Goal: Task Accomplishment & Management: Complete application form

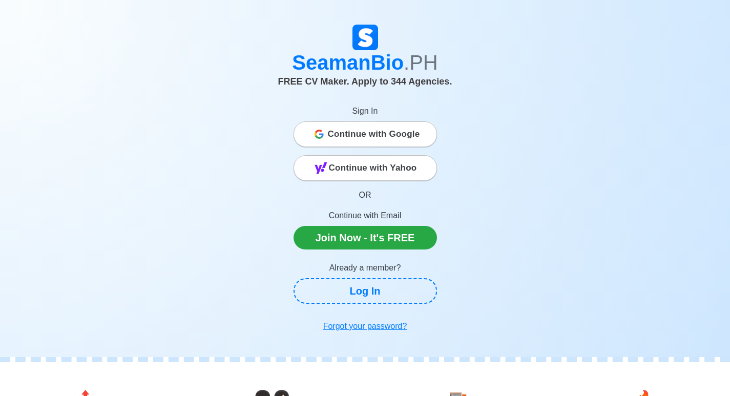
click at [362, 142] on span "Continue with Google" at bounding box center [374, 134] width 92 height 20
click at [333, 134] on span "Continue with Google" at bounding box center [374, 134] width 92 height 20
